Goal: Information Seeking & Learning: Learn about a topic

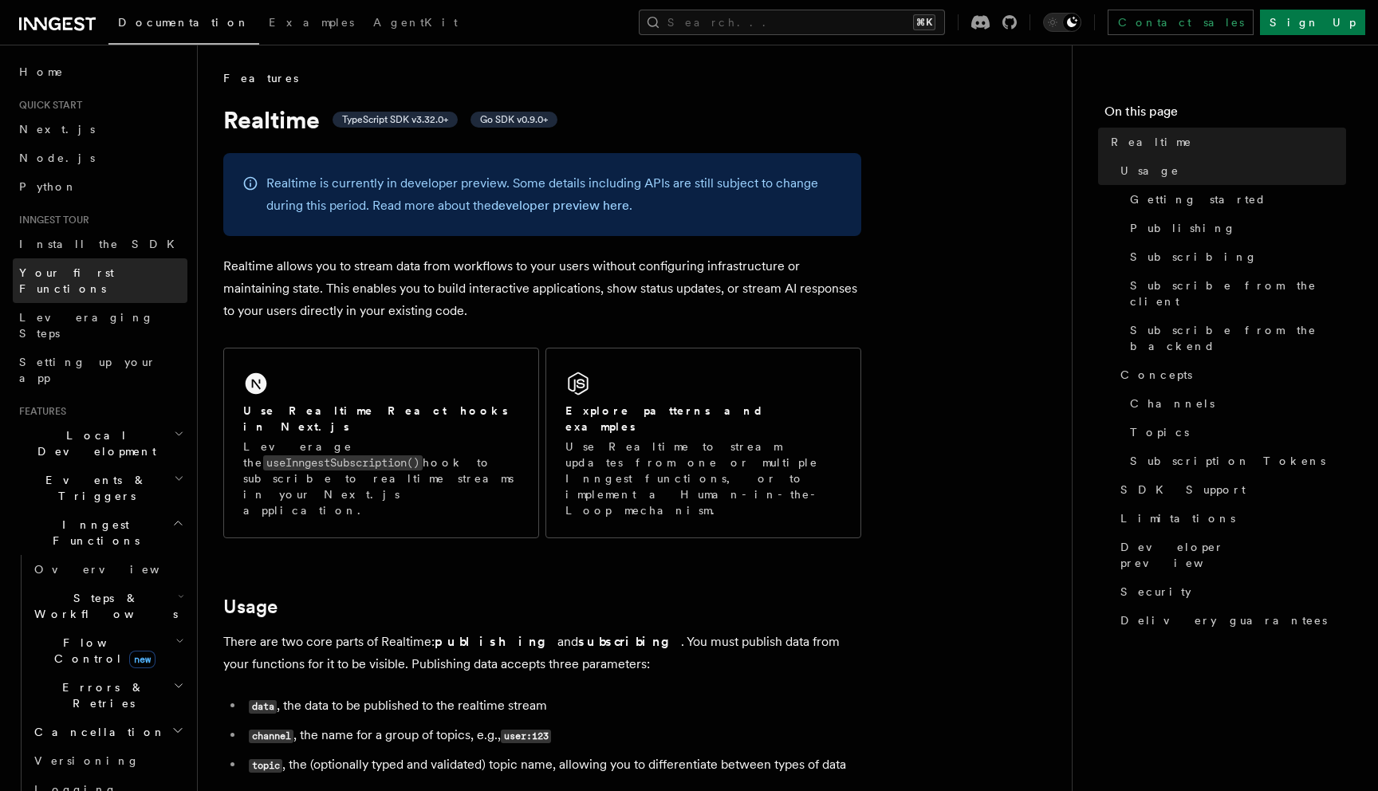
click at [117, 272] on link "Your first Functions" at bounding box center [100, 280] width 175 height 45
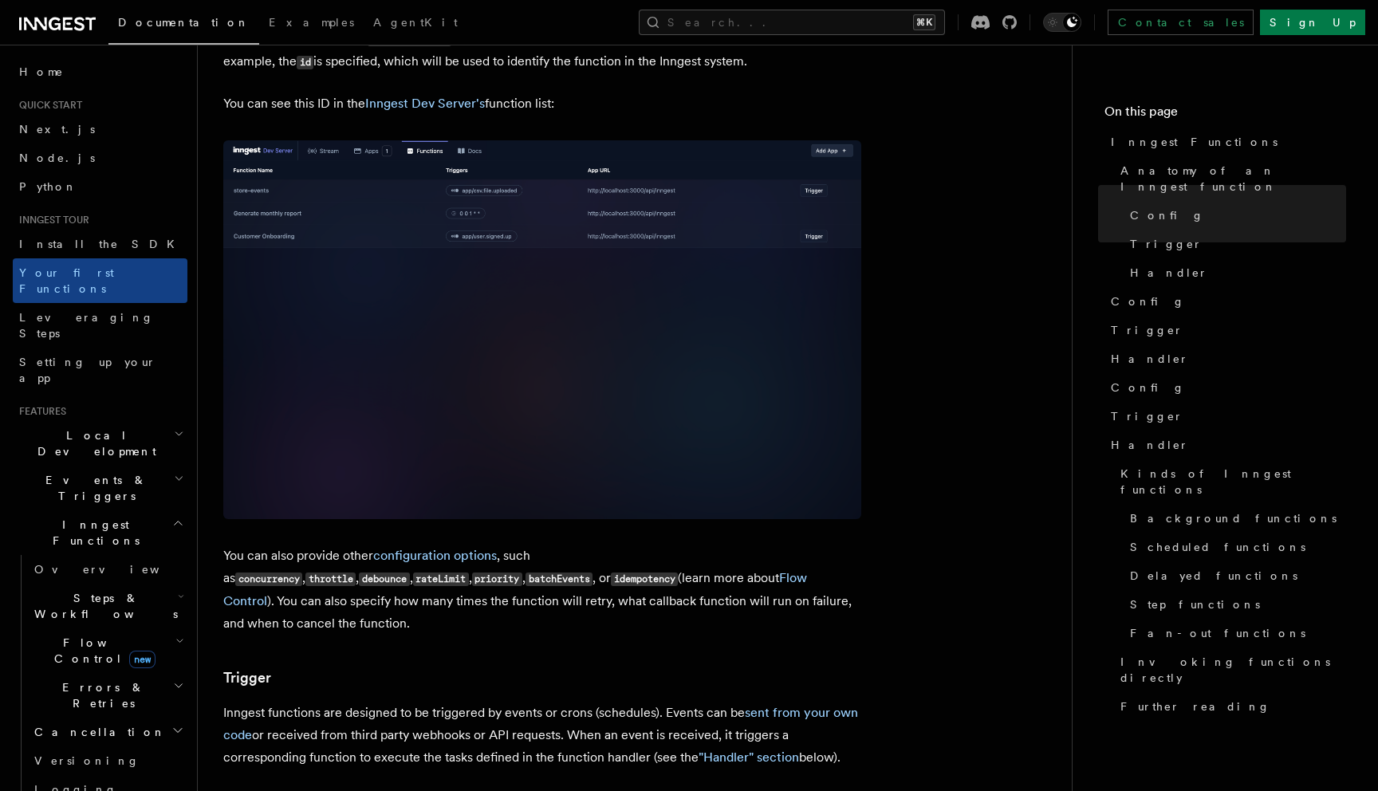
scroll to position [1041, 0]
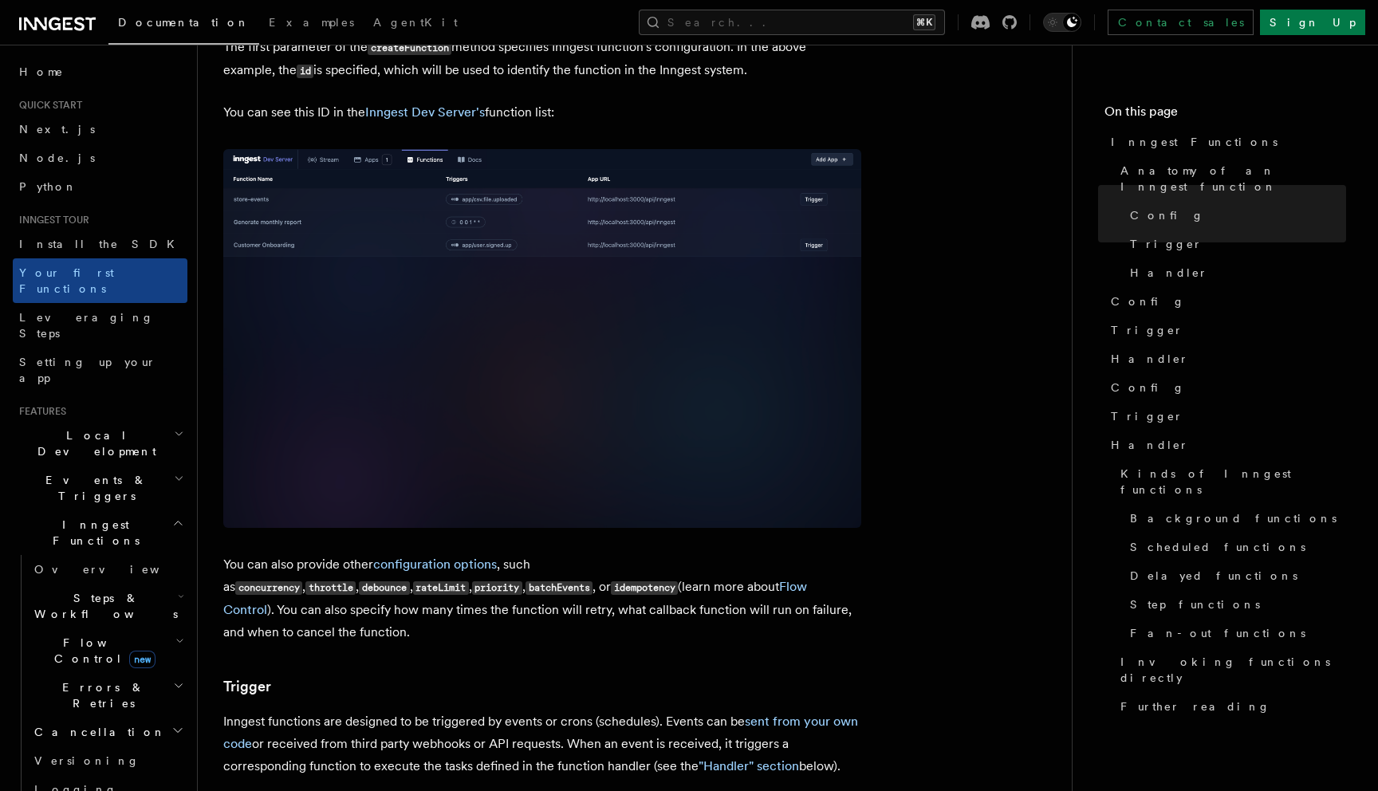
click at [58, 466] on h2 "Events & Triggers" at bounding box center [100, 488] width 175 height 45
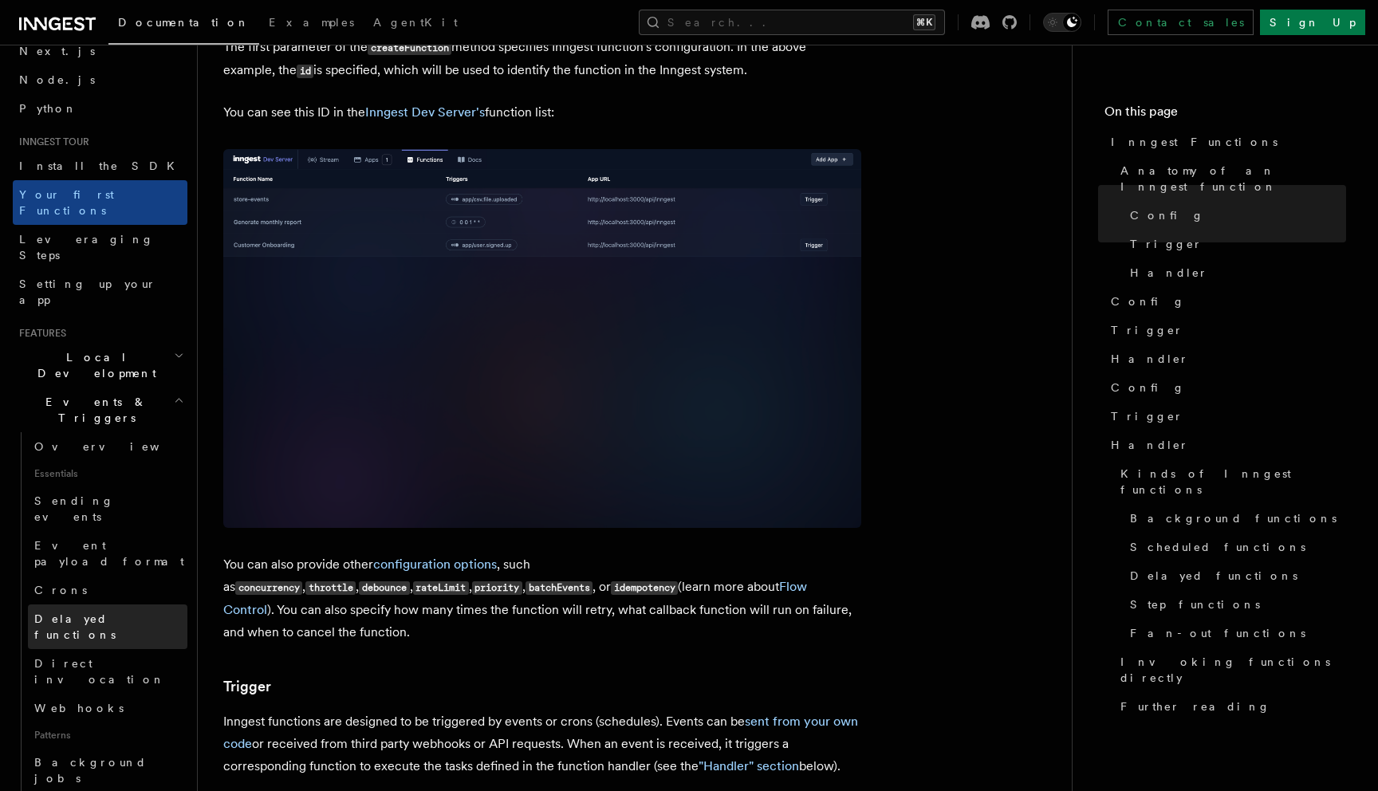
scroll to position [89, 0]
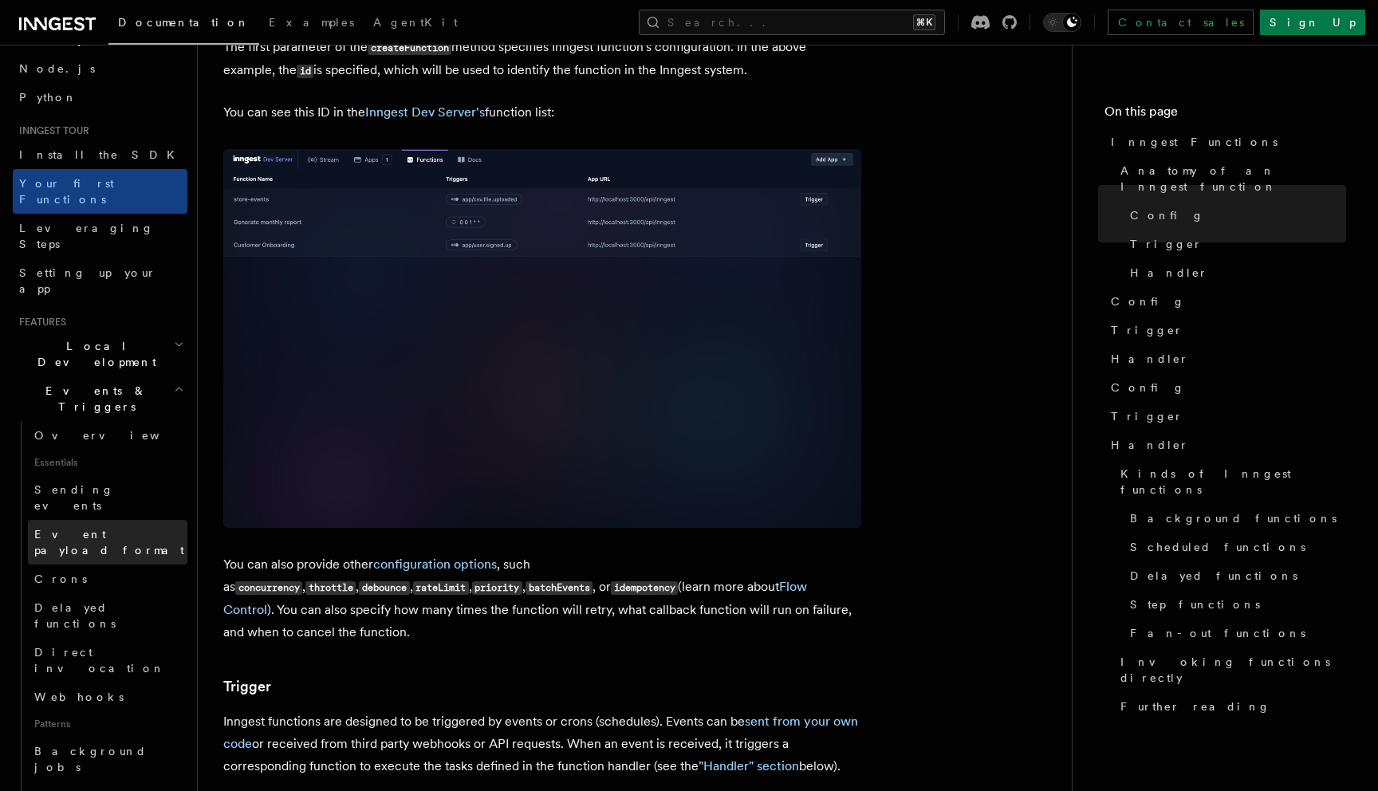
click at [67, 520] on link "Event payload format" at bounding box center [107, 542] width 159 height 45
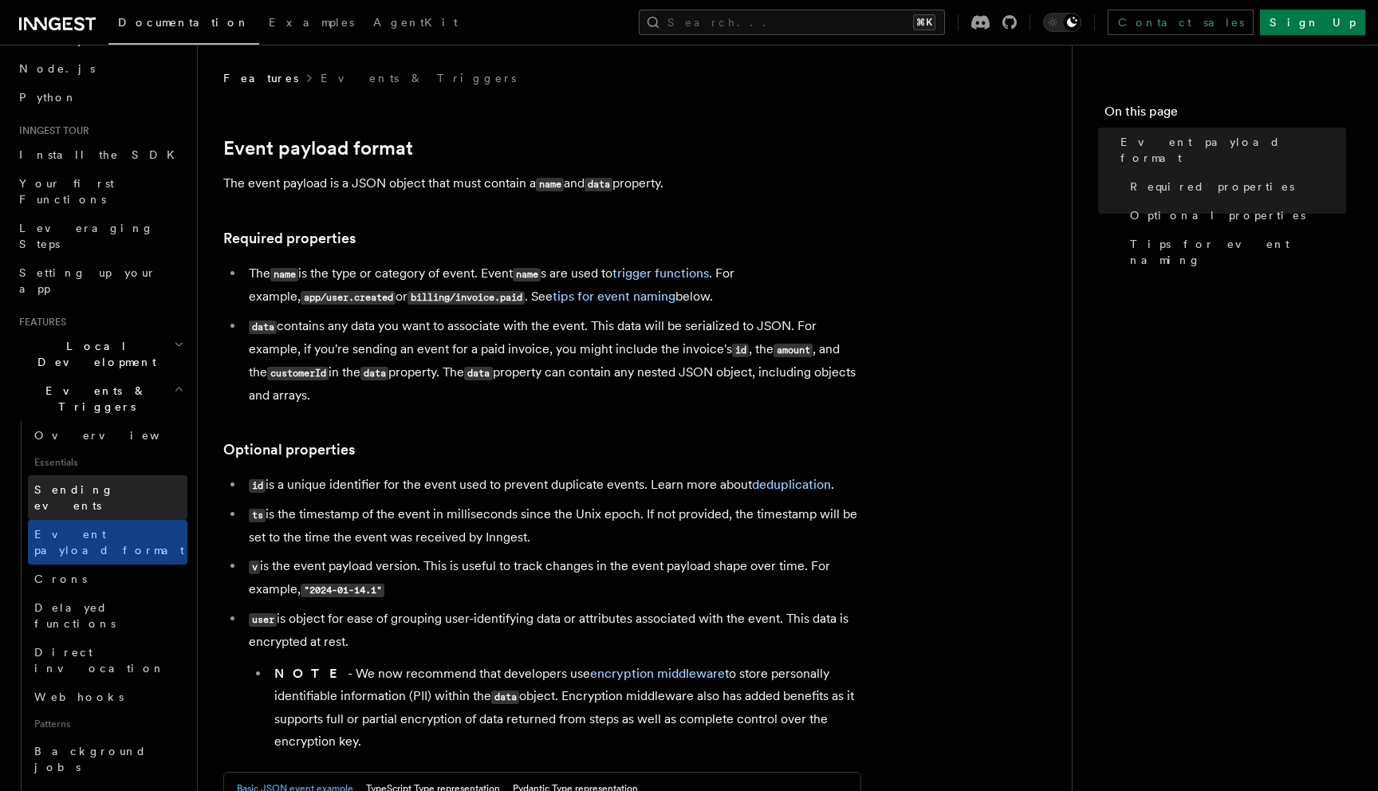
click at [61, 483] on span "Sending events" at bounding box center [74, 497] width 80 height 29
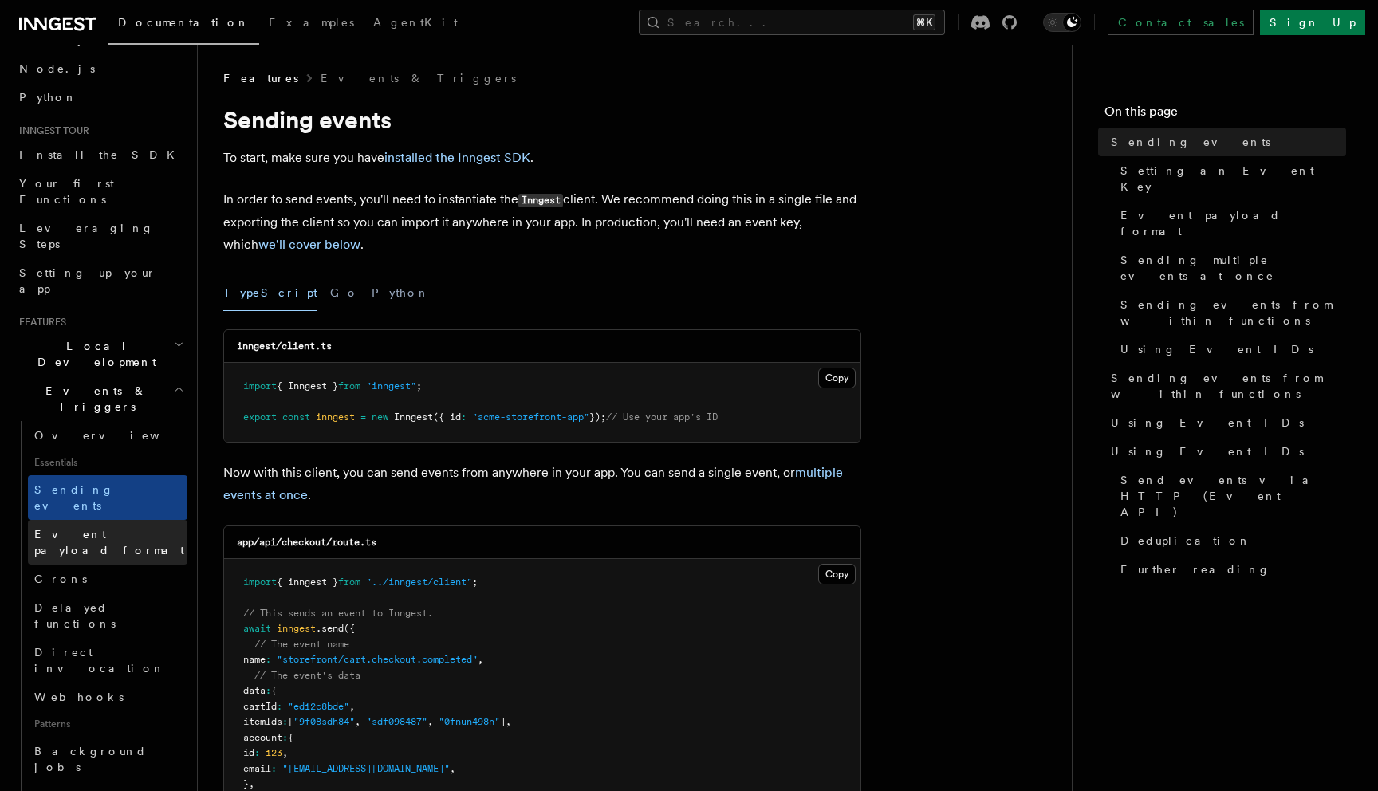
click at [69, 520] on link "Event payload format" at bounding box center [107, 542] width 159 height 45
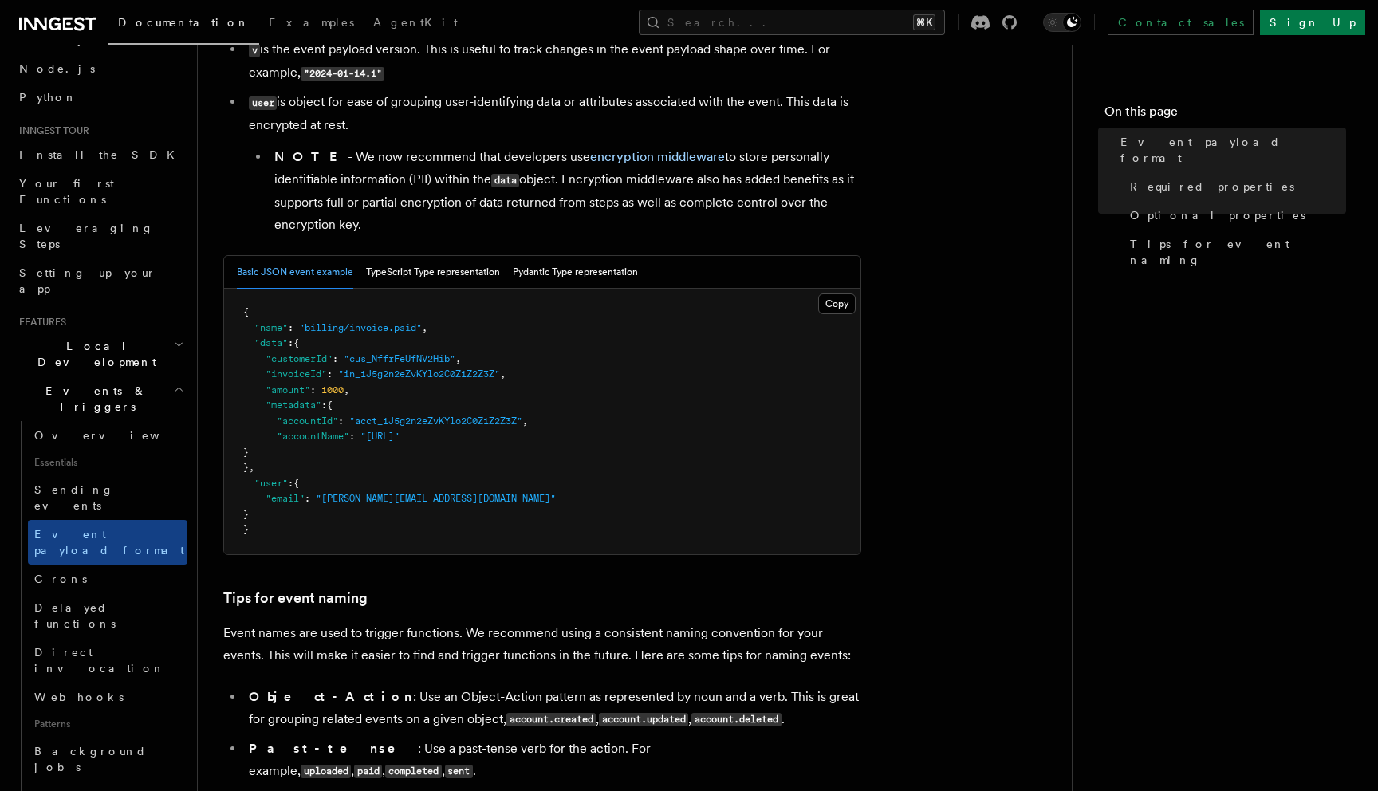
scroll to position [572, 0]
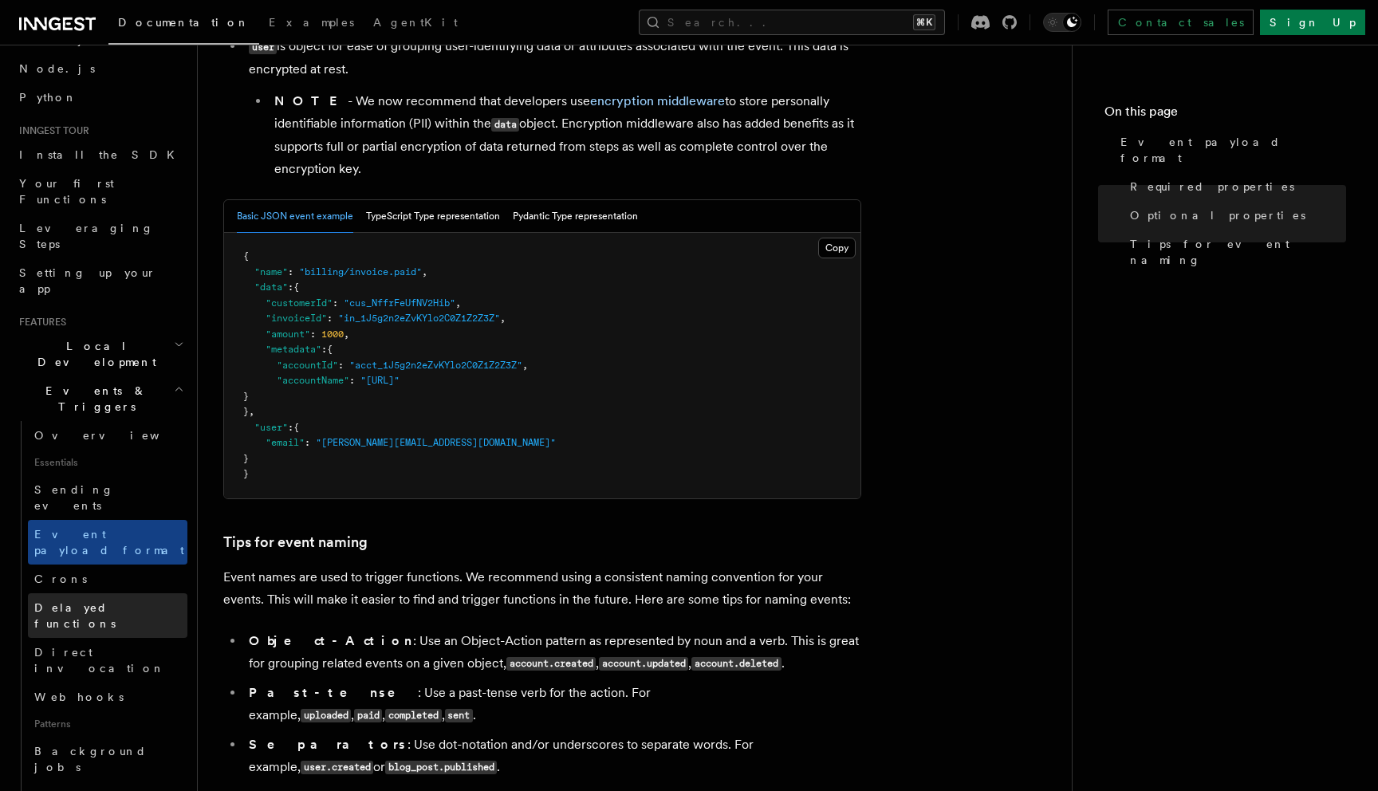
click at [83, 601] on span "Delayed functions" at bounding box center [74, 615] width 81 height 29
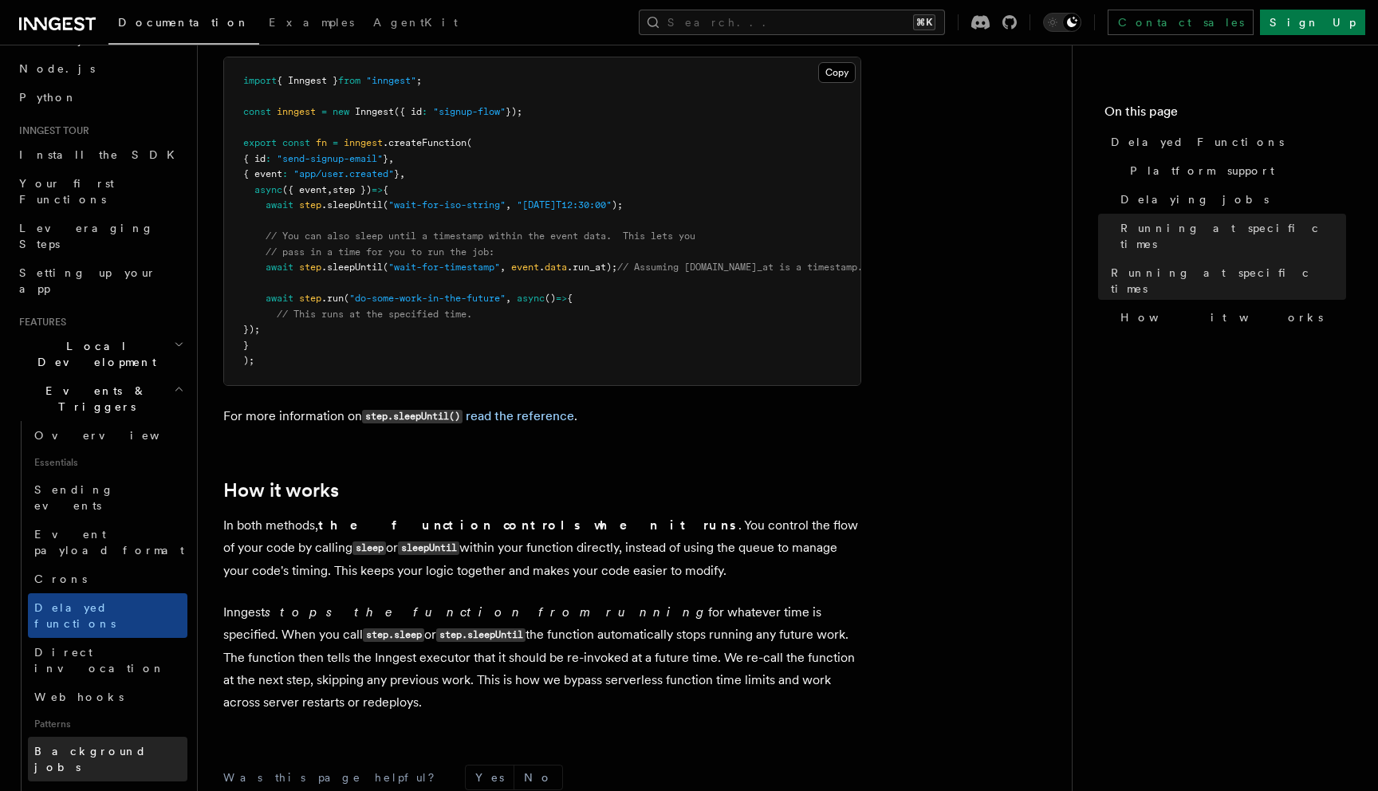
scroll to position [388, 0]
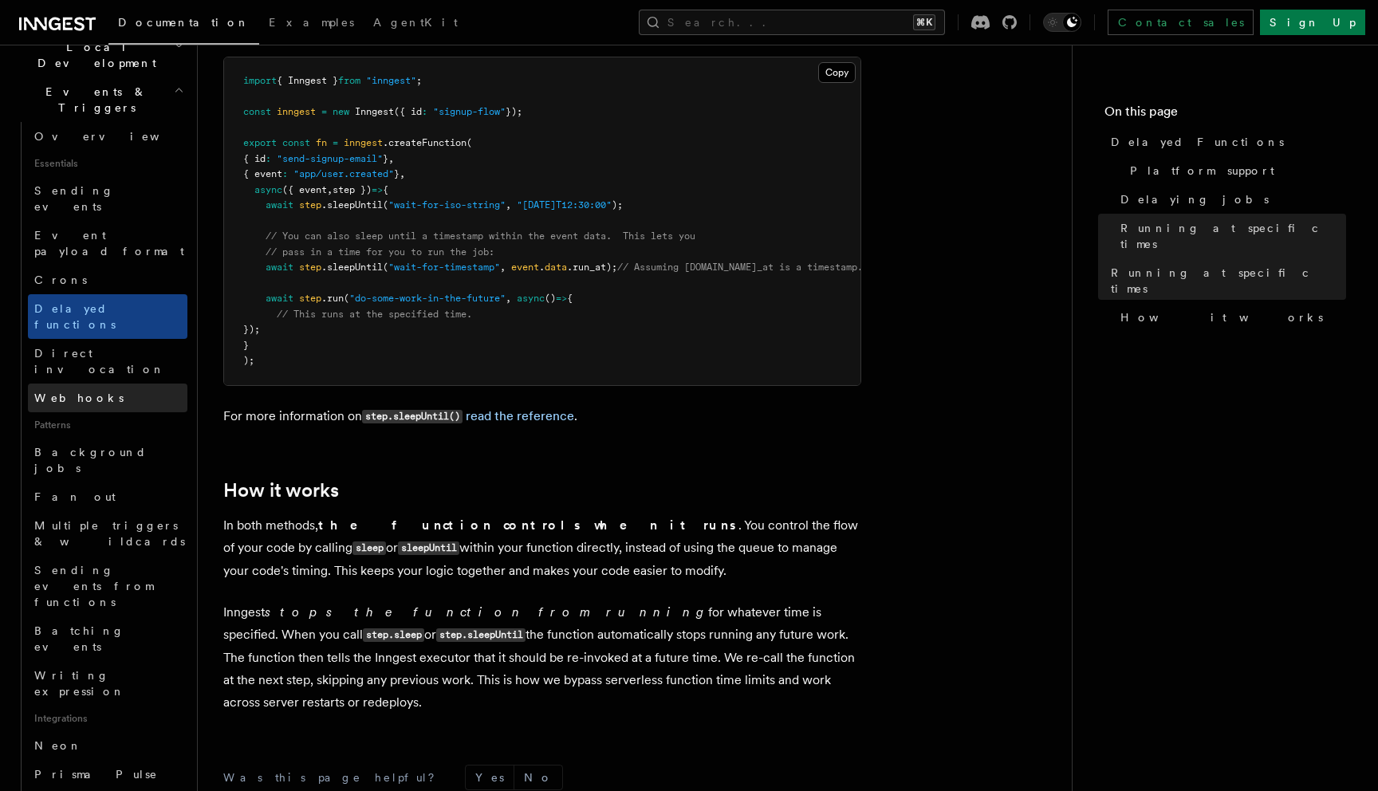
click at [52, 384] on link "Webhooks" at bounding box center [107, 398] width 159 height 29
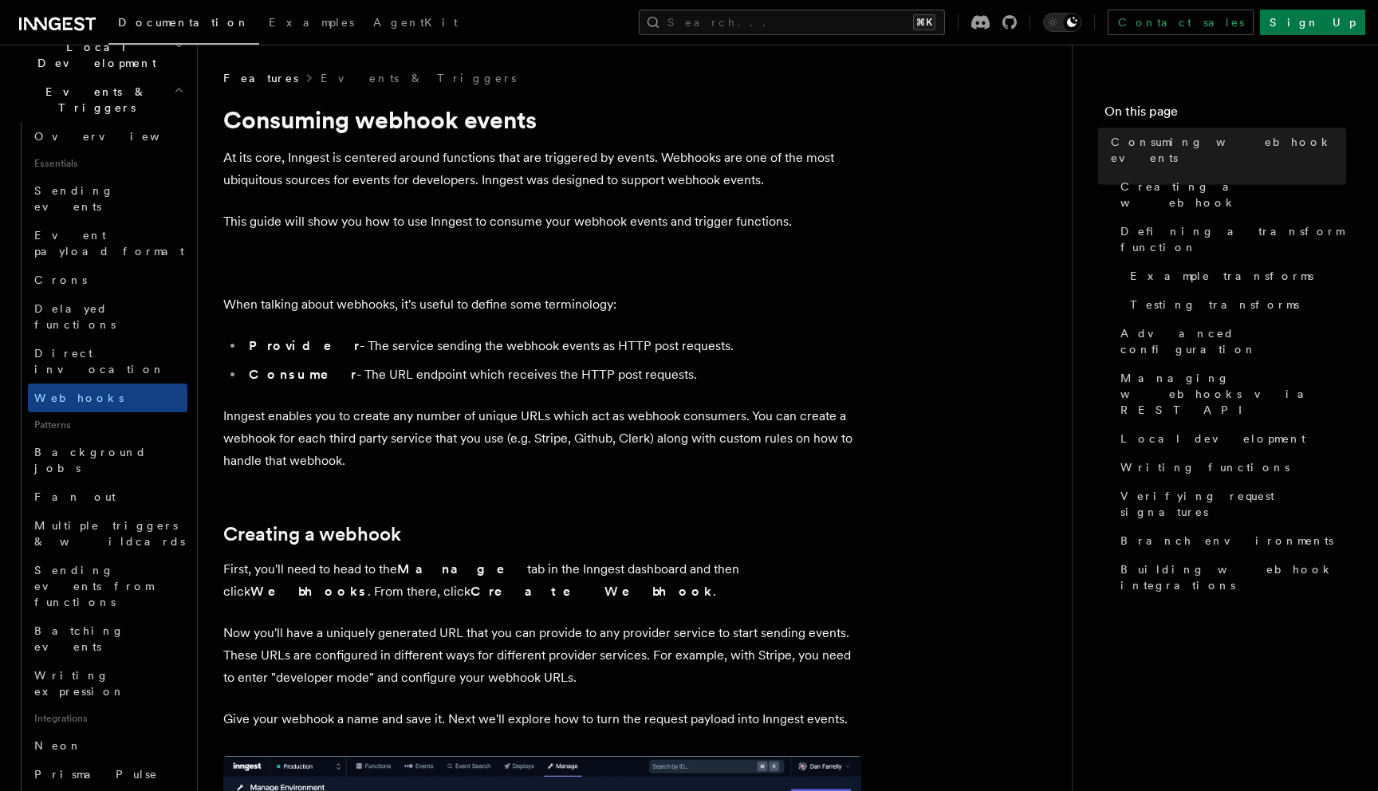
click at [73, 412] on span "Patterns" at bounding box center [107, 425] width 159 height 26
click at [73, 482] on link "Fan out" at bounding box center [107, 496] width 159 height 29
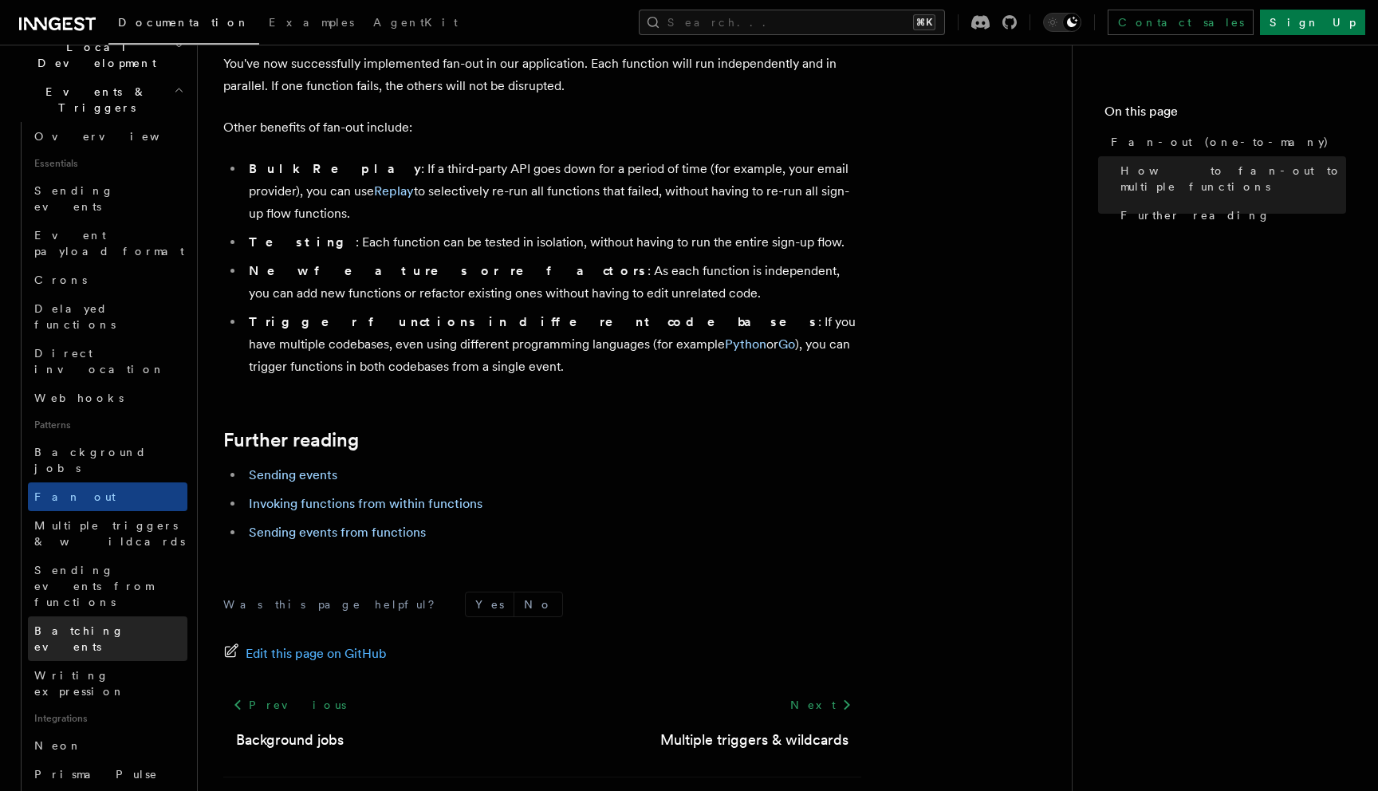
scroll to position [711, 0]
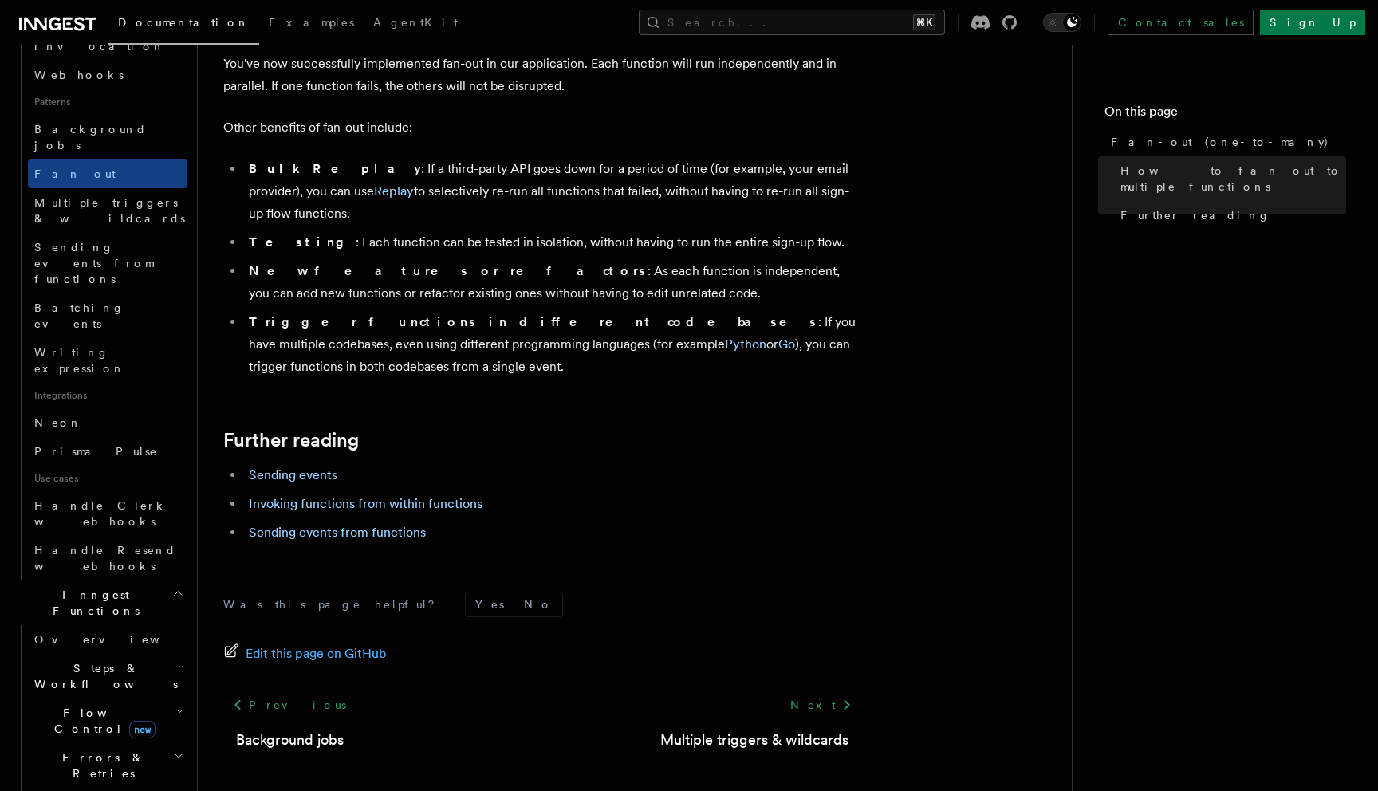
click at [156, 654] on h2 "Steps & Workflows" at bounding box center [107, 676] width 159 height 45
click at [169, 756] on link "Sleeps" at bounding box center [115, 770] width 144 height 29
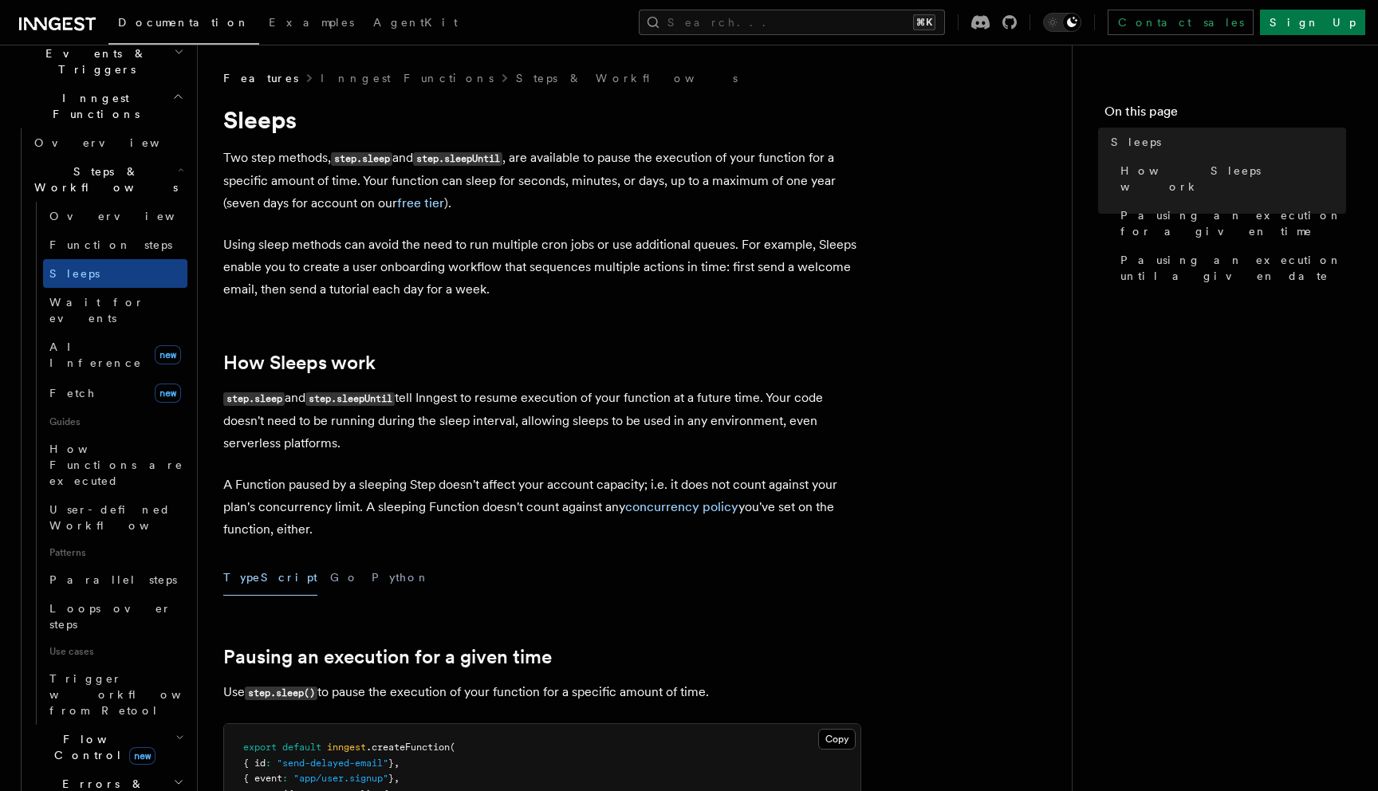
scroll to position [293, 0]
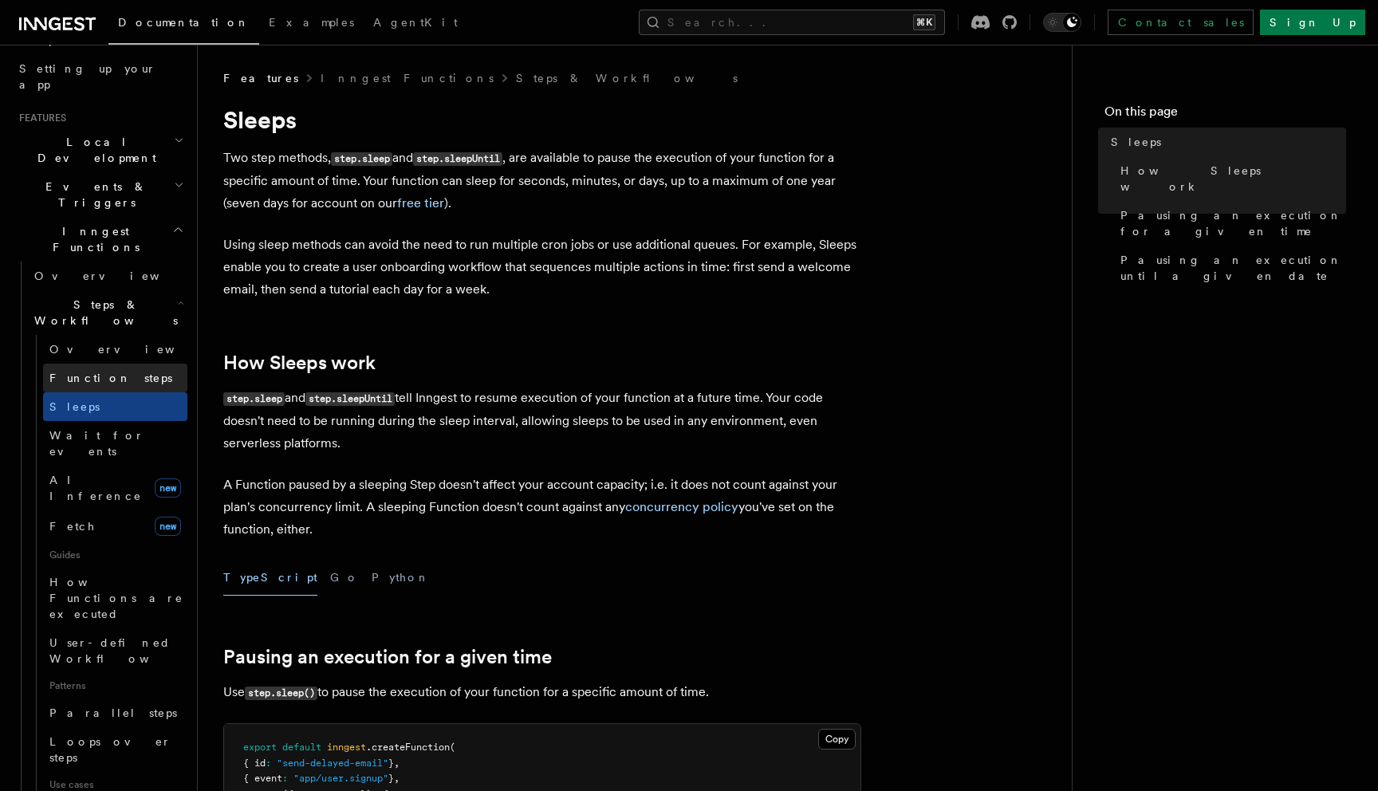
click at [124, 364] on link "Function steps" at bounding box center [115, 378] width 144 height 29
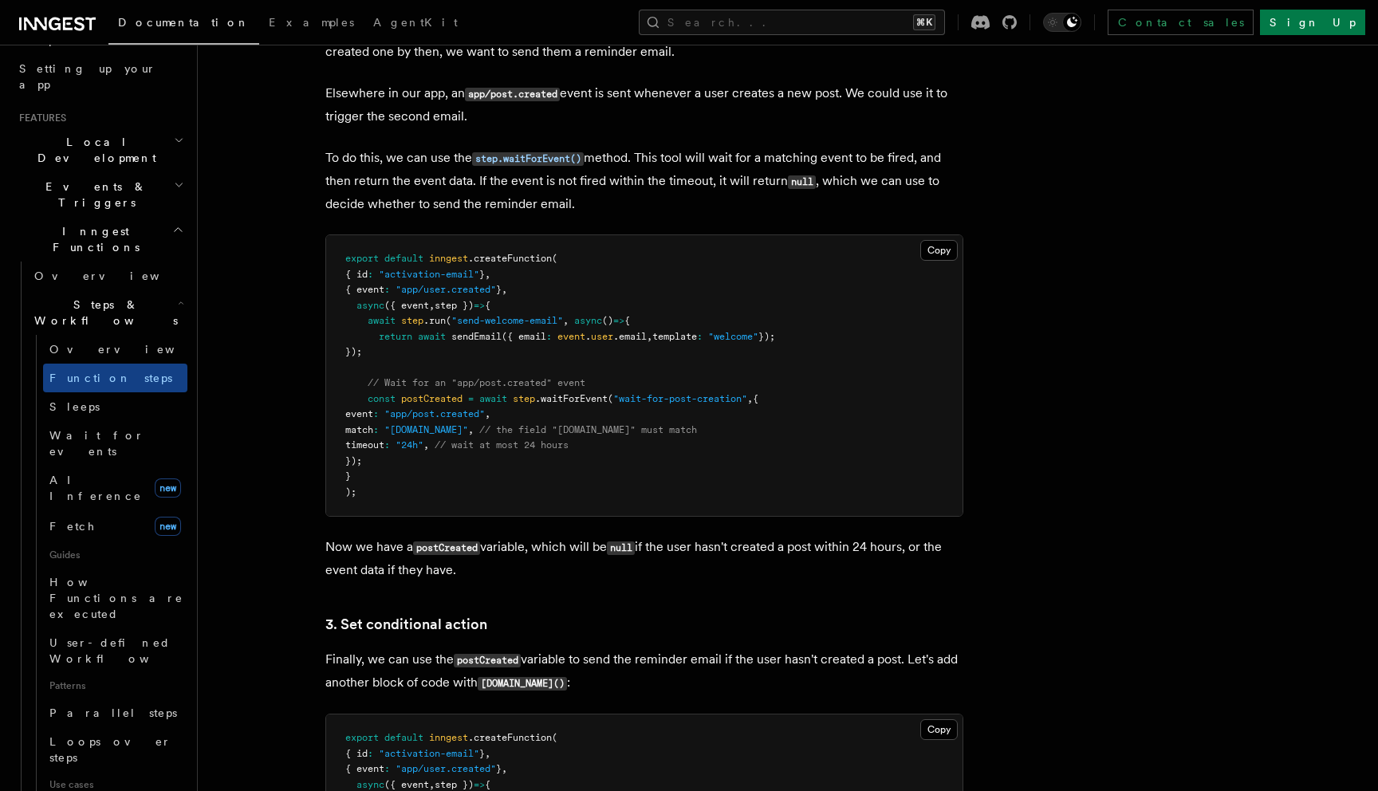
scroll to position [1725, 0]
